Goal: Information Seeking & Learning: Learn about a topic

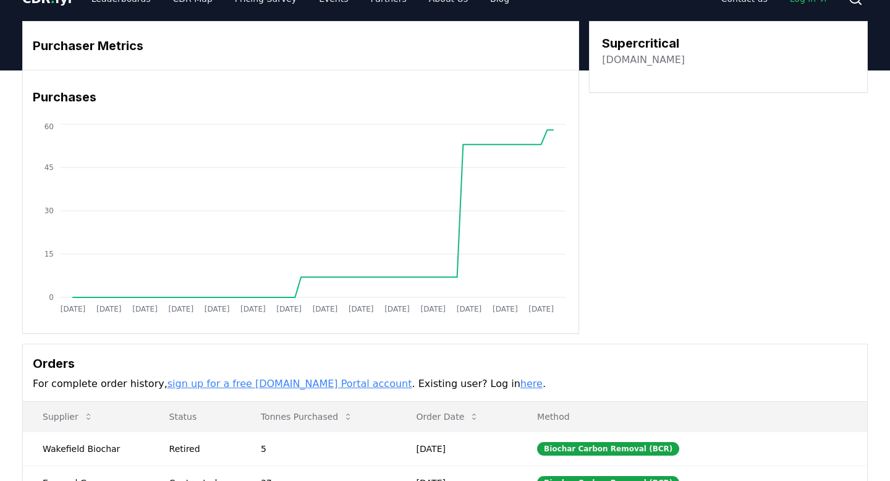
scroll to position [25, 0]
